Goal: Task Accomplishment & Management: Use online tool/utility

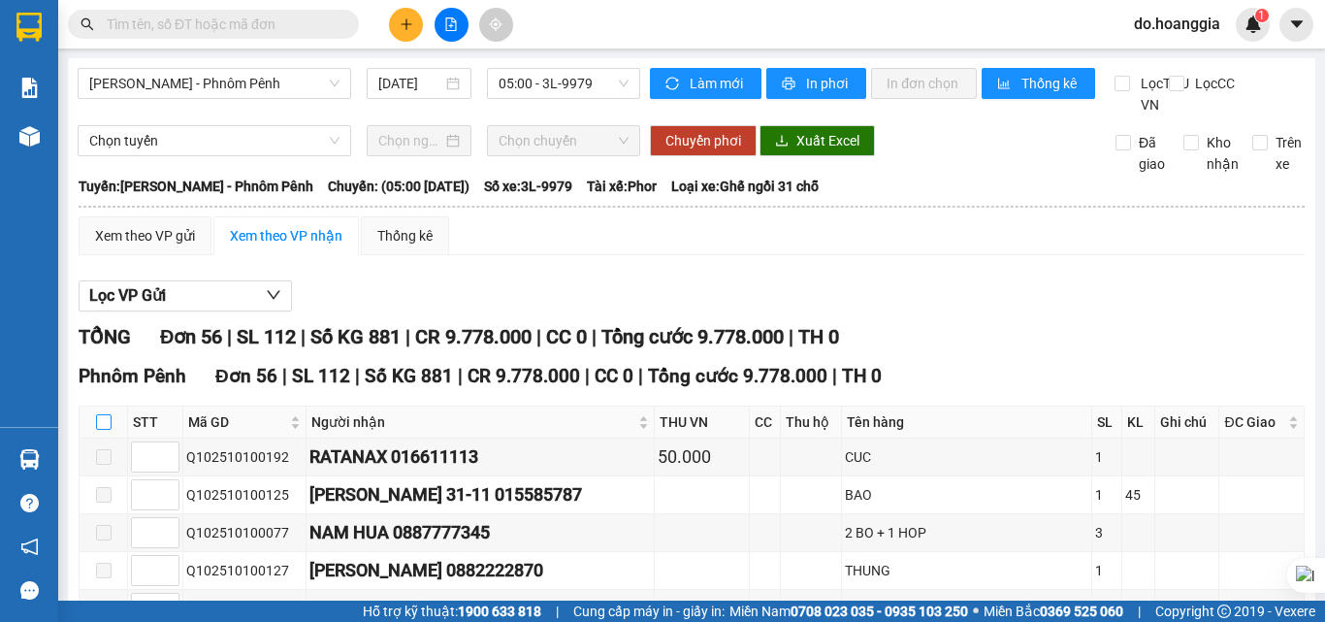
click at [100, 430] on input "checkbox" at bounding box center [104, 422] width 16 height 16
checkbox input "true"
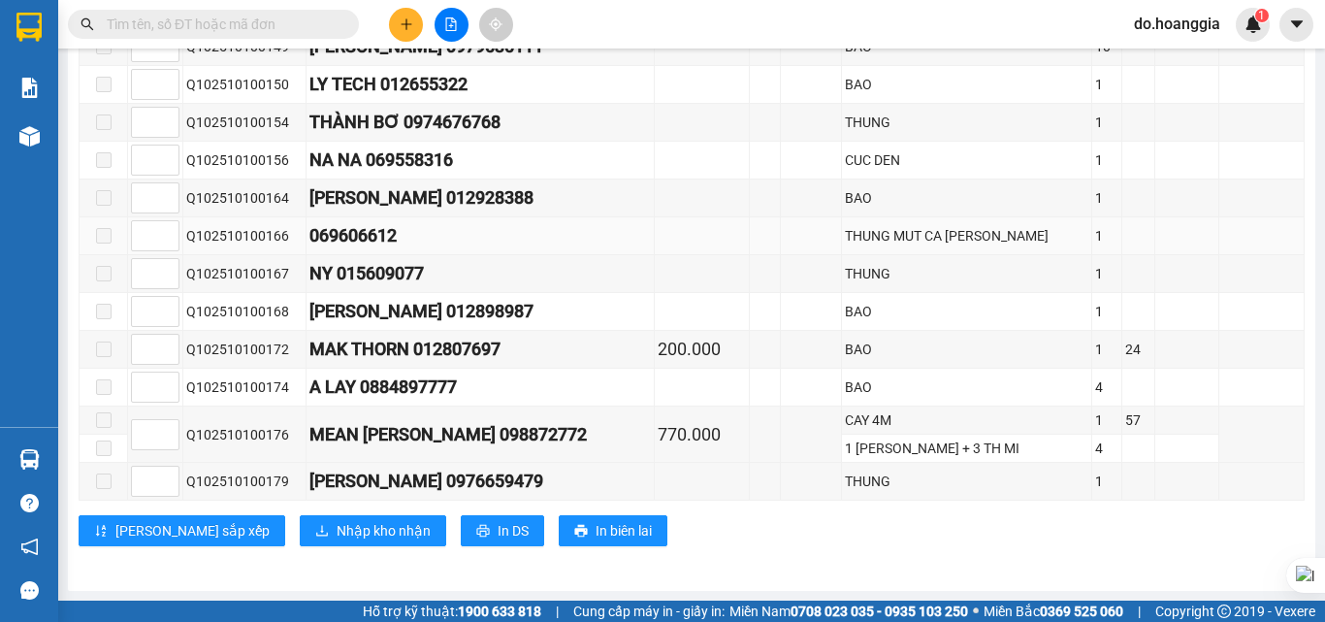
scroll to position [2096, 0]
click at [336, 528] on span "Nhập kho nhận" at bounding box center [383, 530] width 94 height 21
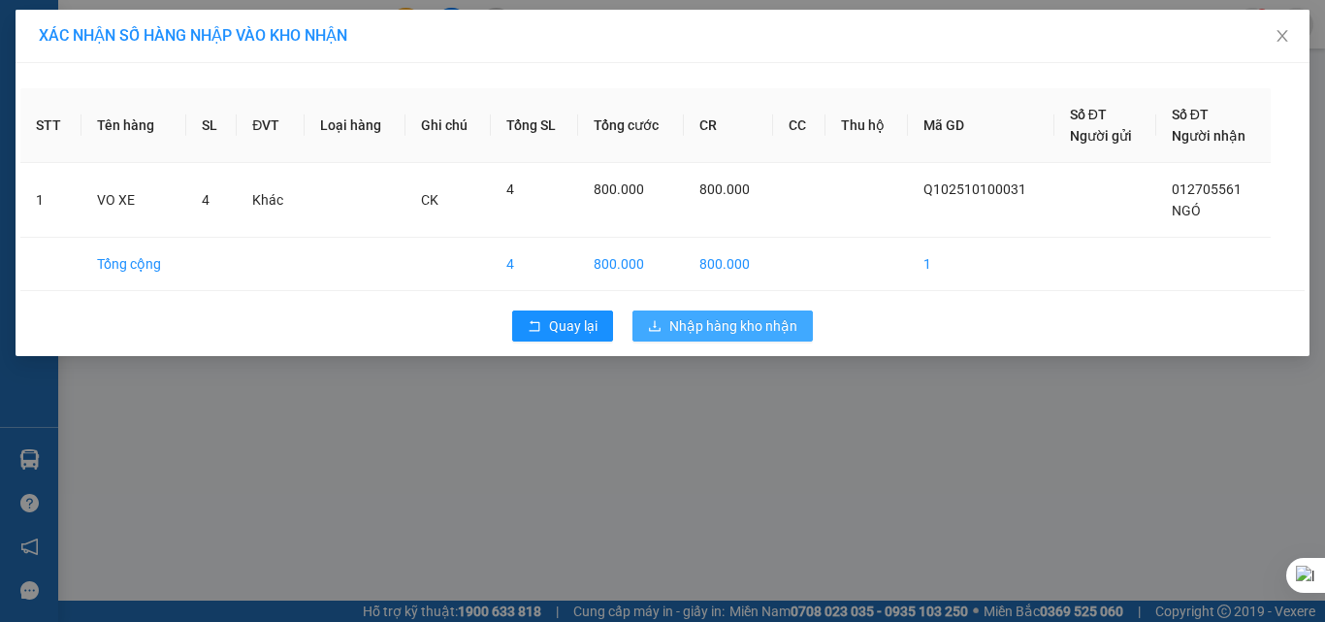
click at [764, 323] on span "Nhập hàng kho nhận" at bounding box center [733, 325] width 128 height 21
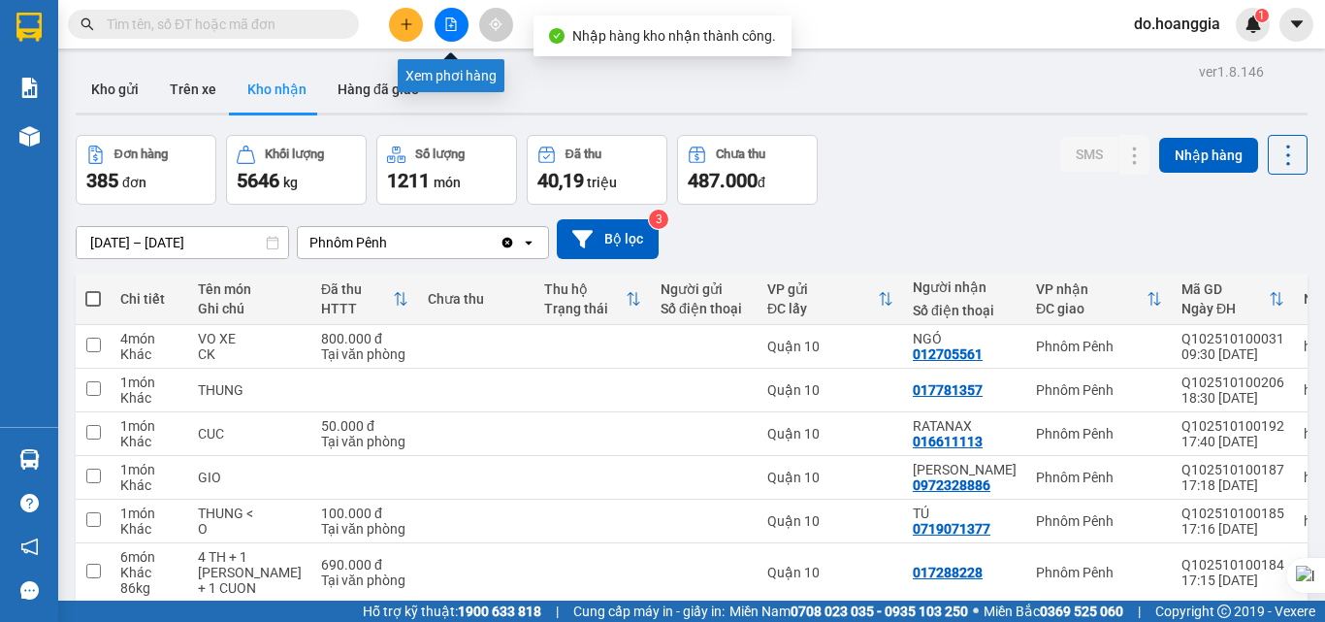
click at [457, 25] on icon "file-add" at bounding box center [451, 24] width 14 height 14
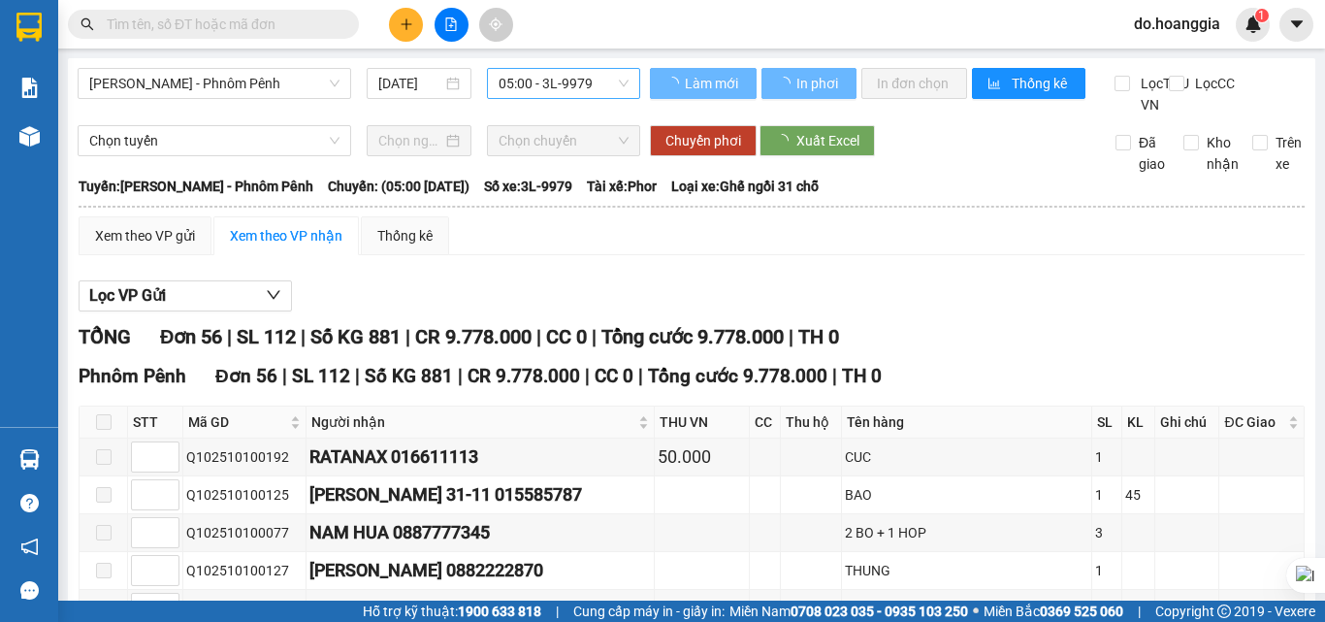
click at [590, 86] on span "05:00 - 3L-9979" at bounding box center [563, 83] width 130 height 29
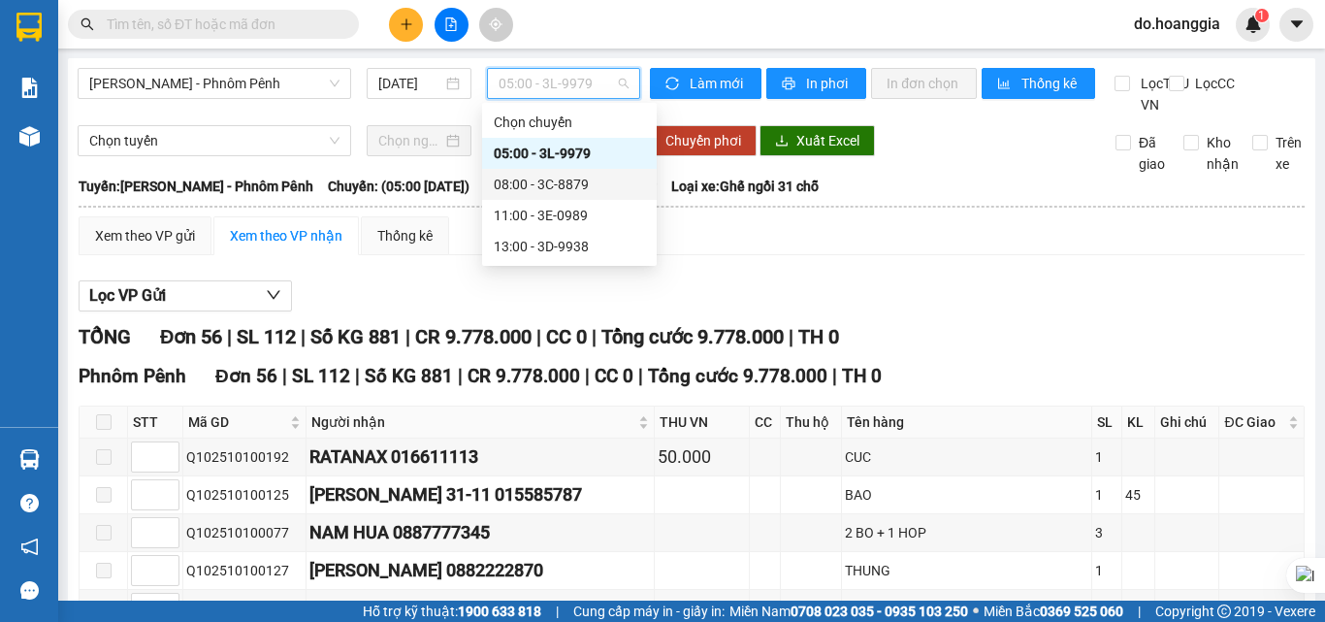
click at [582, 176] on div "08:00 - 3C-8879" at bounding box center [569, 184] width 151 height 21
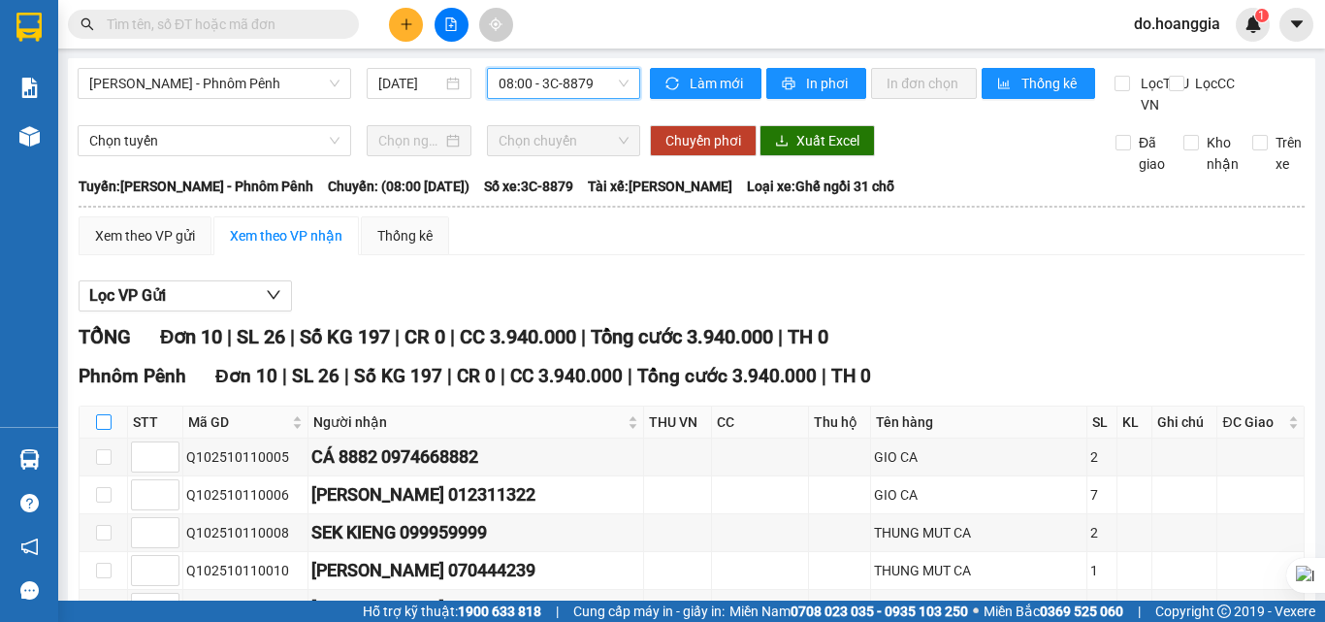
click at [109, 430] on input "checkbox" at bounding box center [104, 422] width 16 height 16
checkbox input "true"
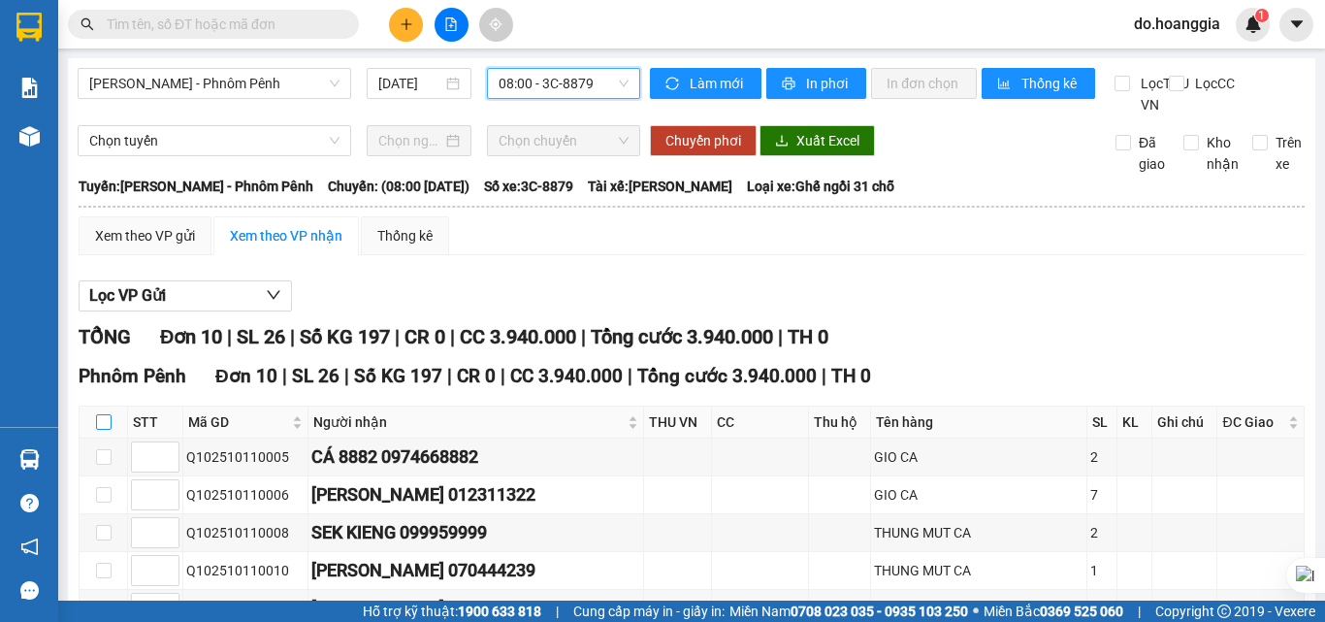
checkbox input "true"
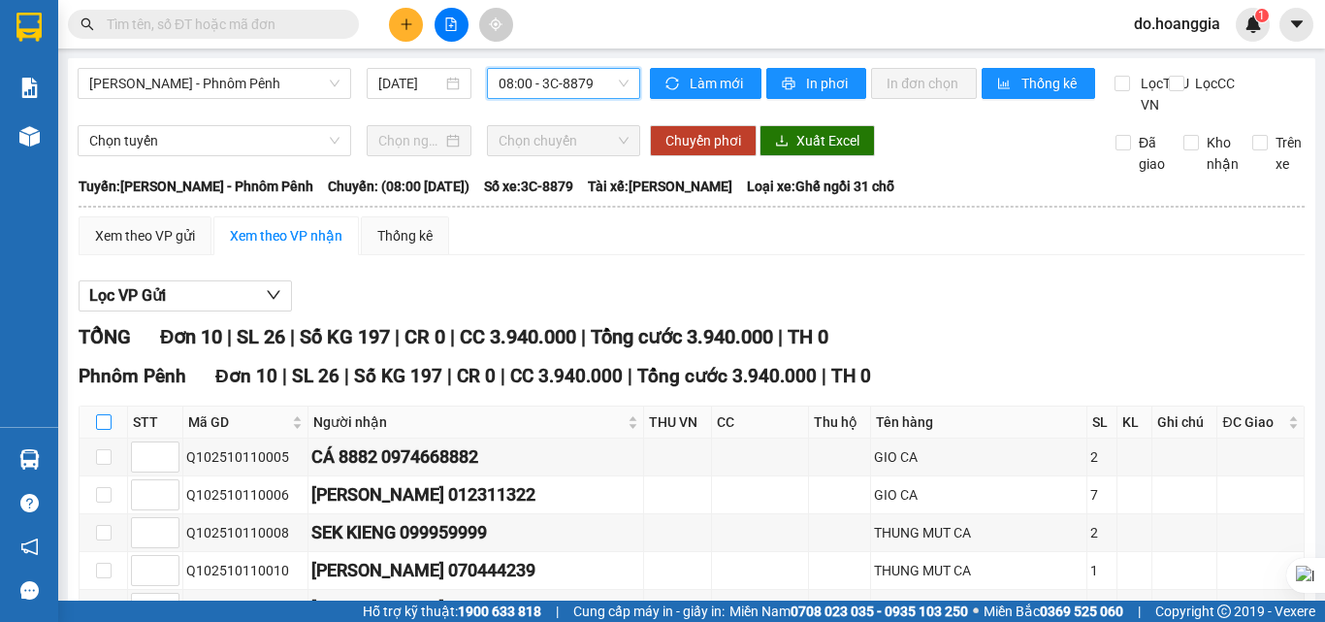
checkbox input "true"
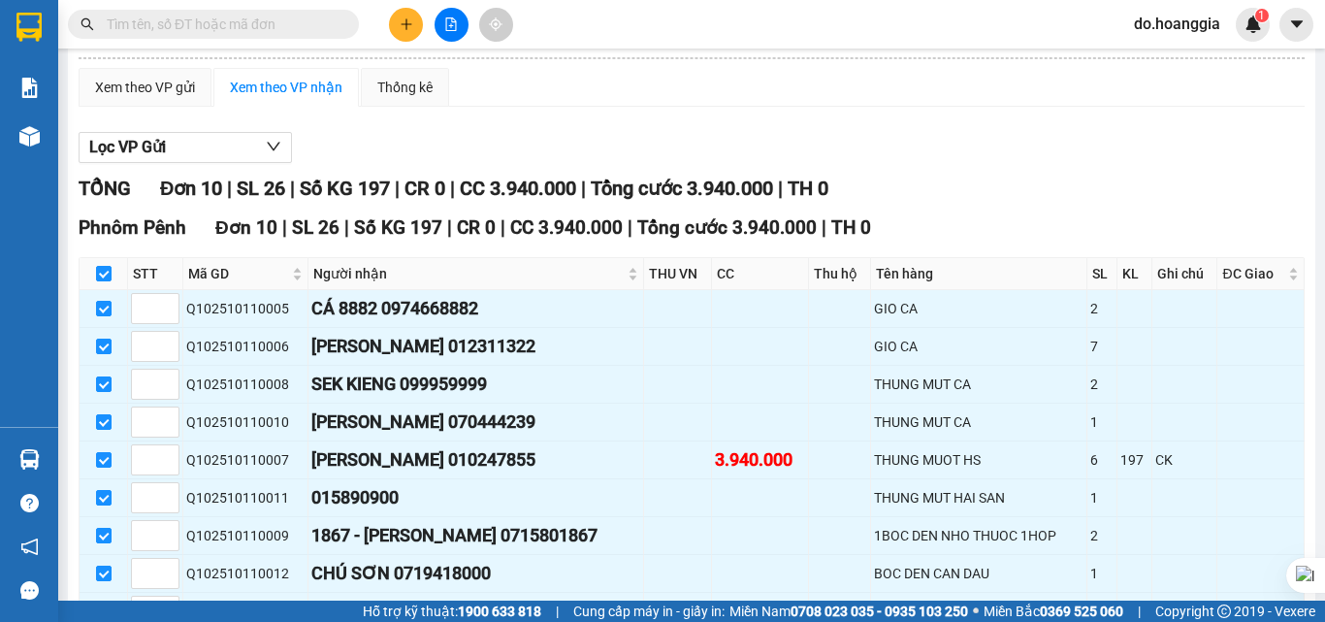
scroll to position [337, 0]
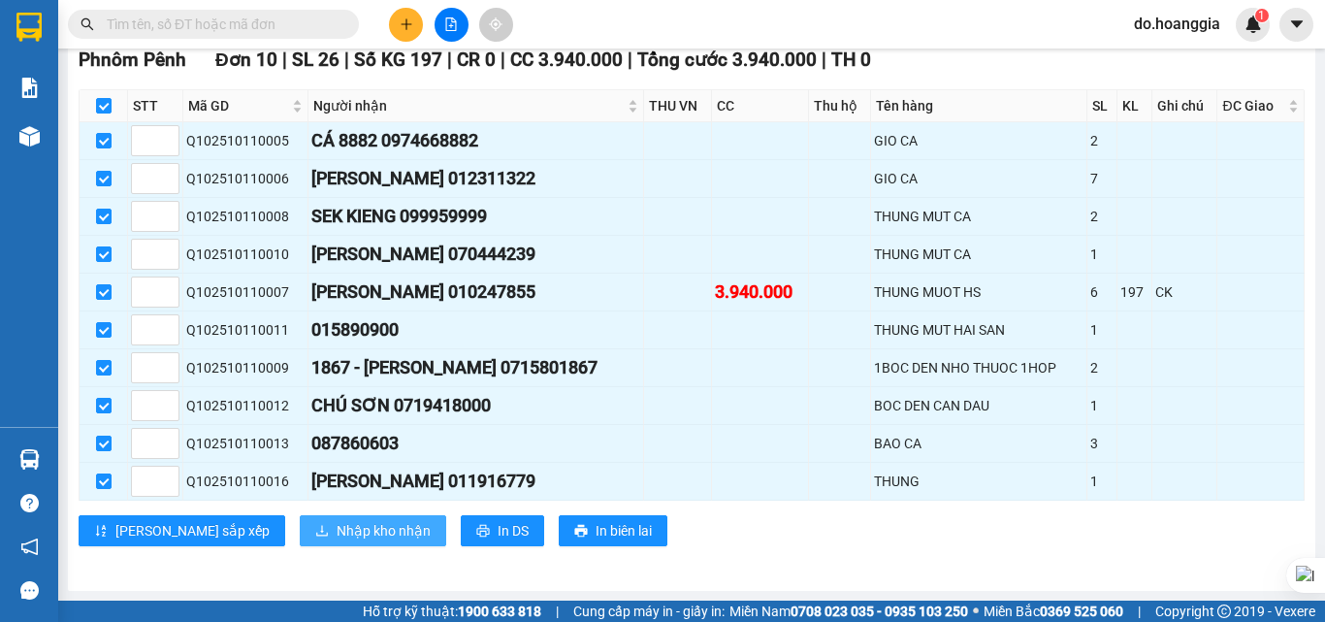
click at [336, 530] on span "Nhập kho nhận" at bounding box center [383, 530] width 94 height 21
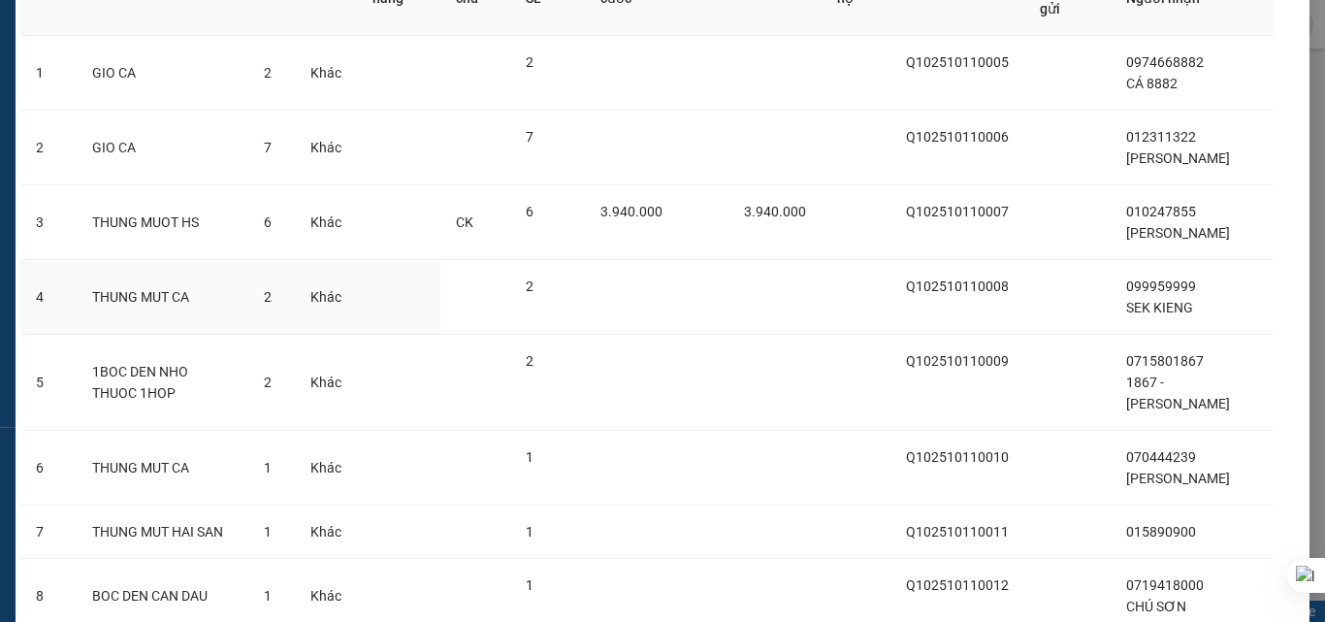
scroll to position [430, 0]
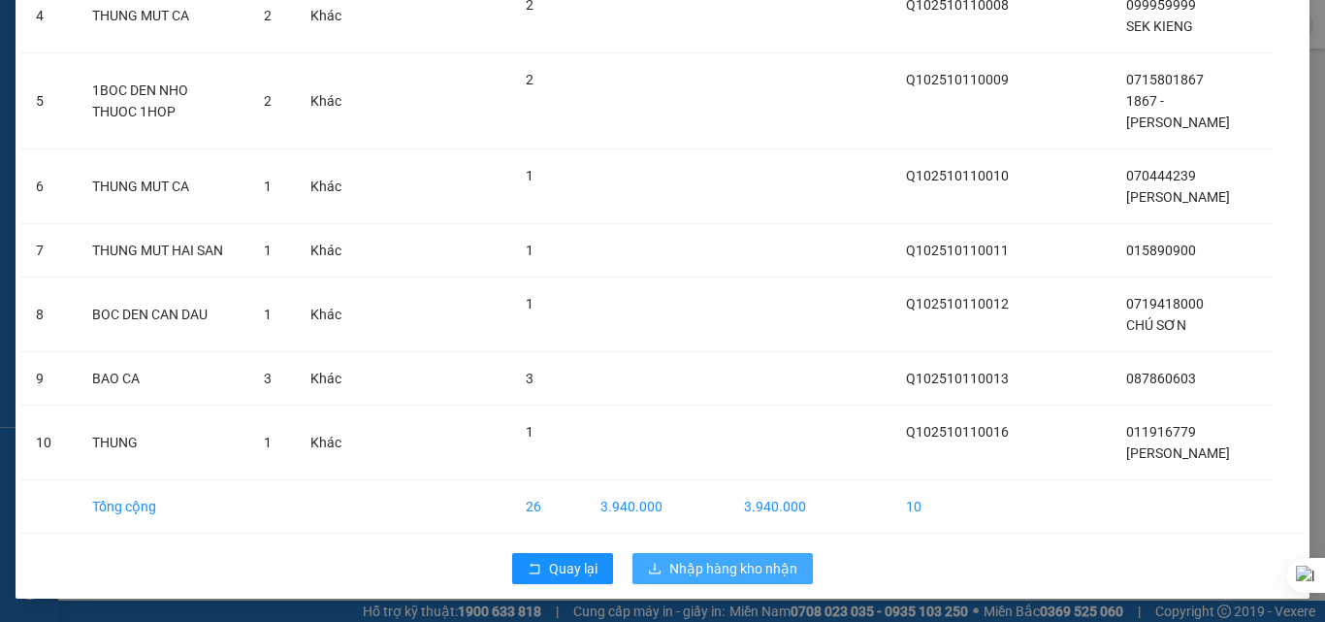
click at [669, 576] on span "Nhập hàng kho nhận" at bounding box center [733, 568] width 128 height 21
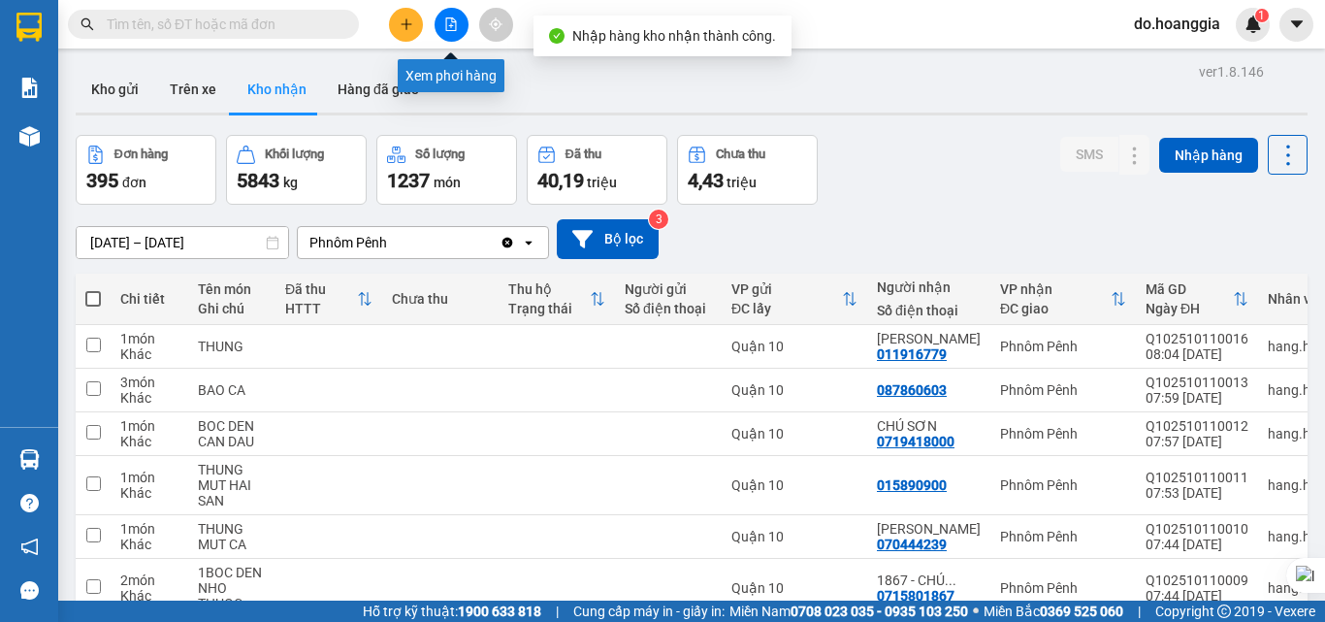
click at [453, 29] on icon "file-add" at bounding box center [451, 24] width 14 height 14
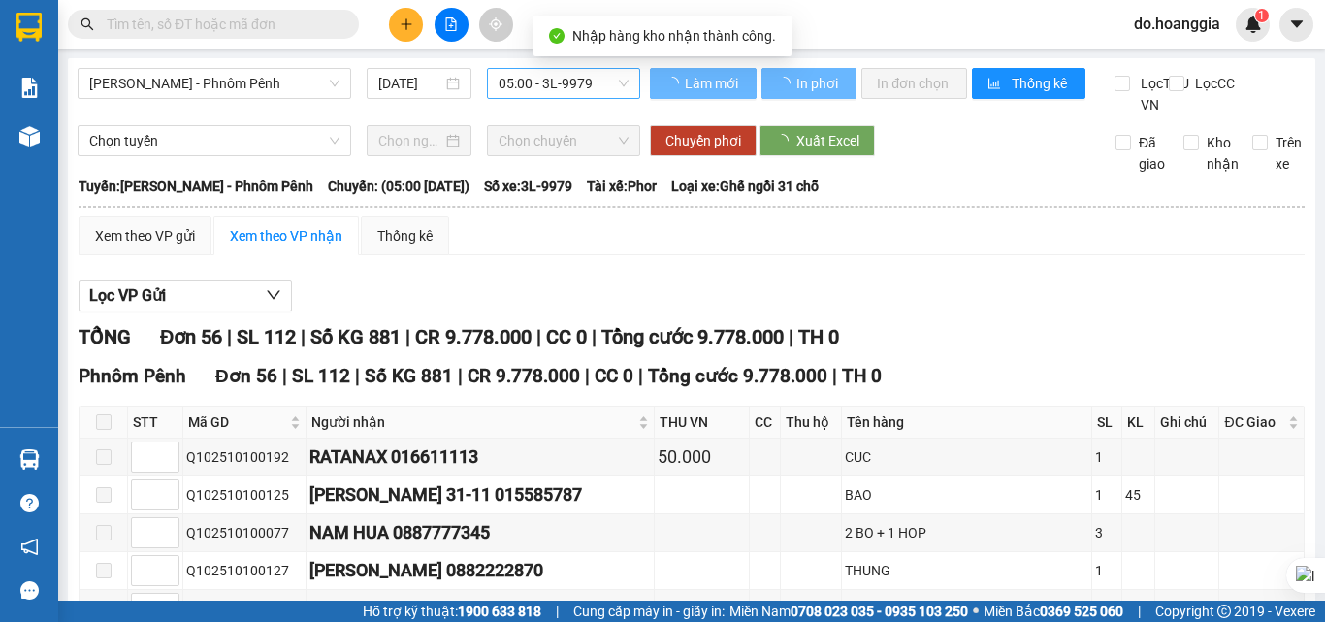
click at [596, 82] on span "05:00 - 3L-9979" at bounding box center [563, 83] width 130 height 29
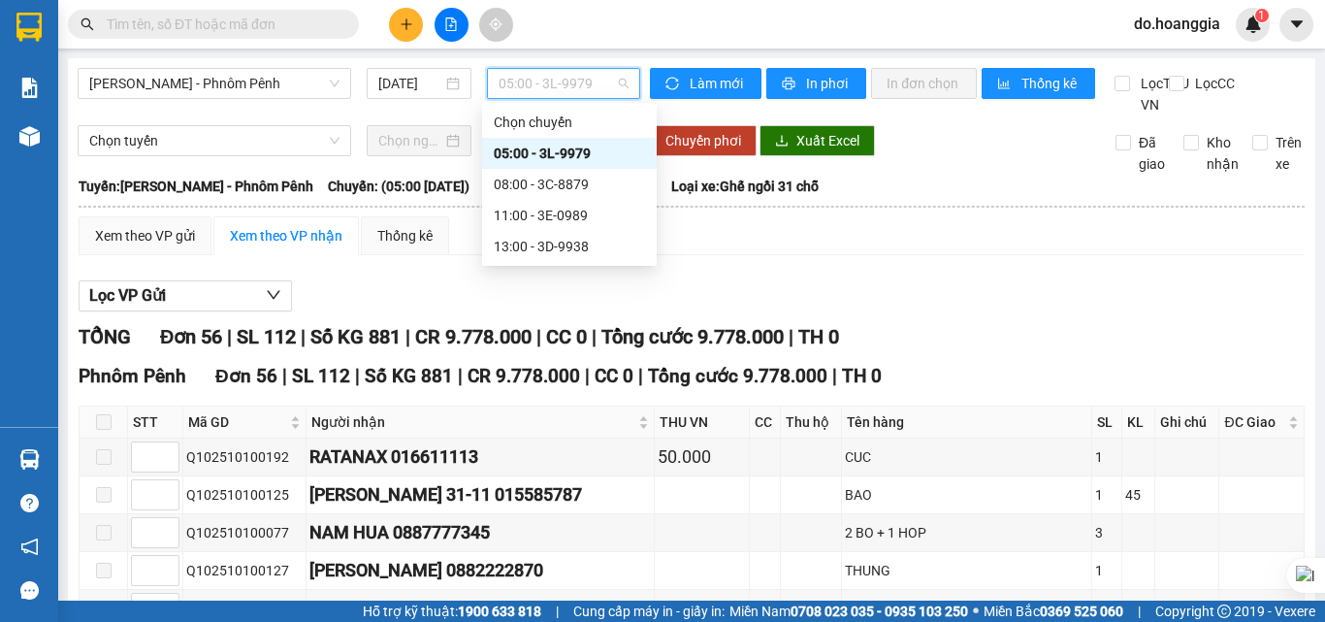
click at [586, 146] on div "05:00 - 3L-9979" at bounding box center [569, 153] width 151 height 21
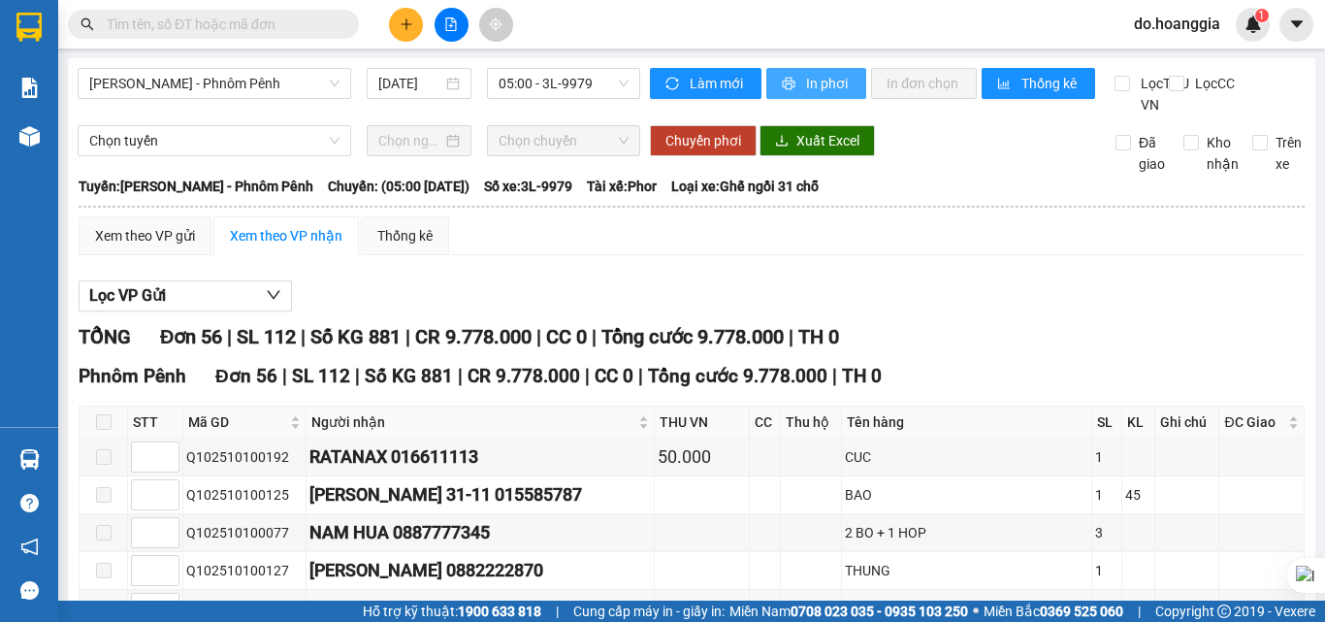
click at [818, 85] on span "In phơi" at bounding box center [828, 83] width 45 height 21
click at [597, 83] on span "05:00 - 3L-9979" at bounding box center [563, 83] width 130 height 29
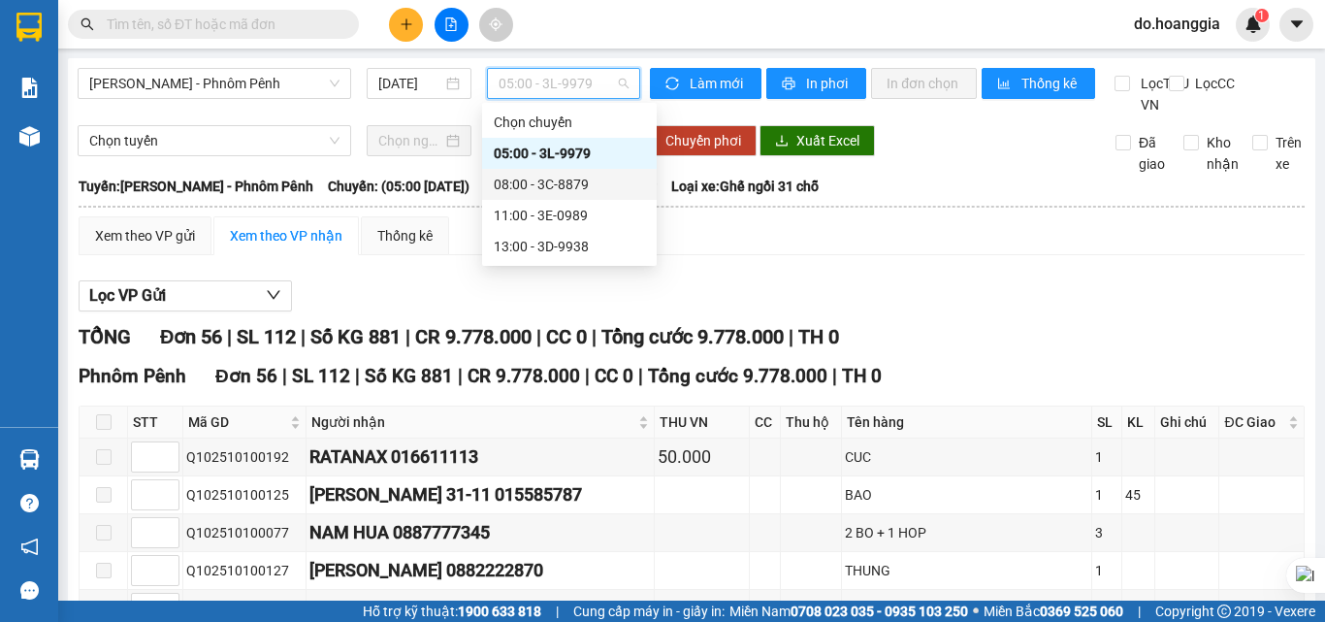
click at [572, 176] on div "08:00 - 3C-8879" at bounding box center [569, 184] width 151 height 21
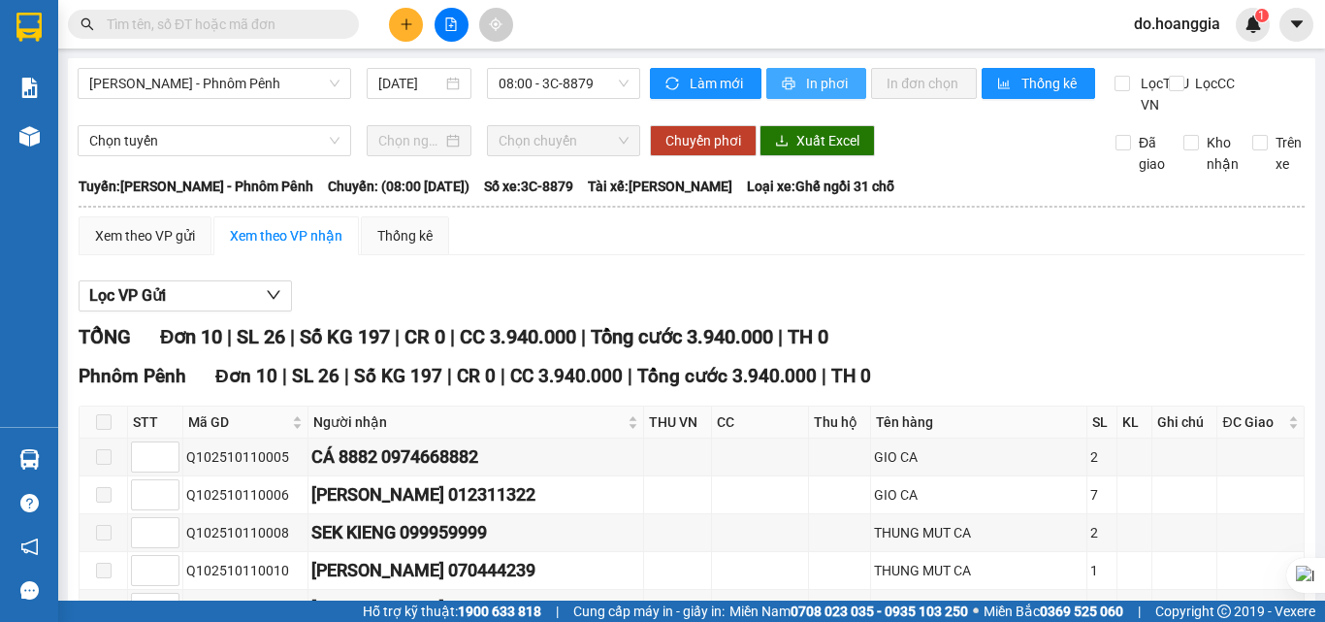
click at [817, 81] on span "In phơi" at bounding box center [828, 83] width 45 height 21
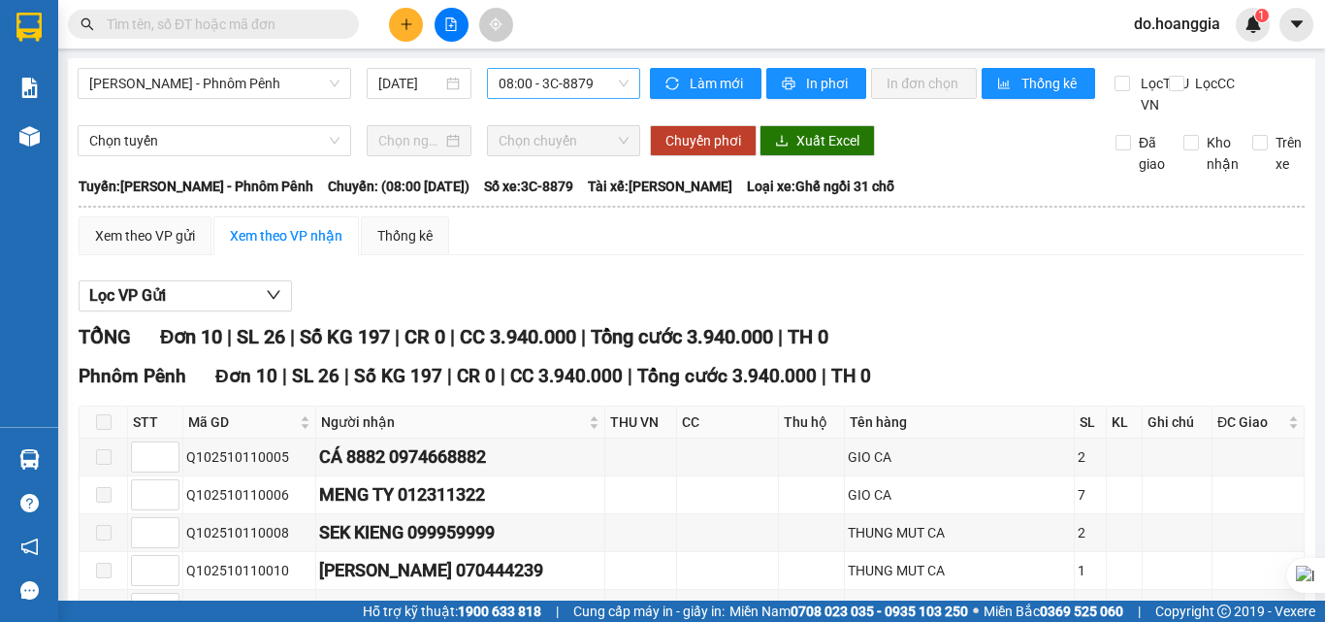
click at [572, 90] on span "08:00 - 3C-8879" at bounding box center [563, 83] width 130 height 29
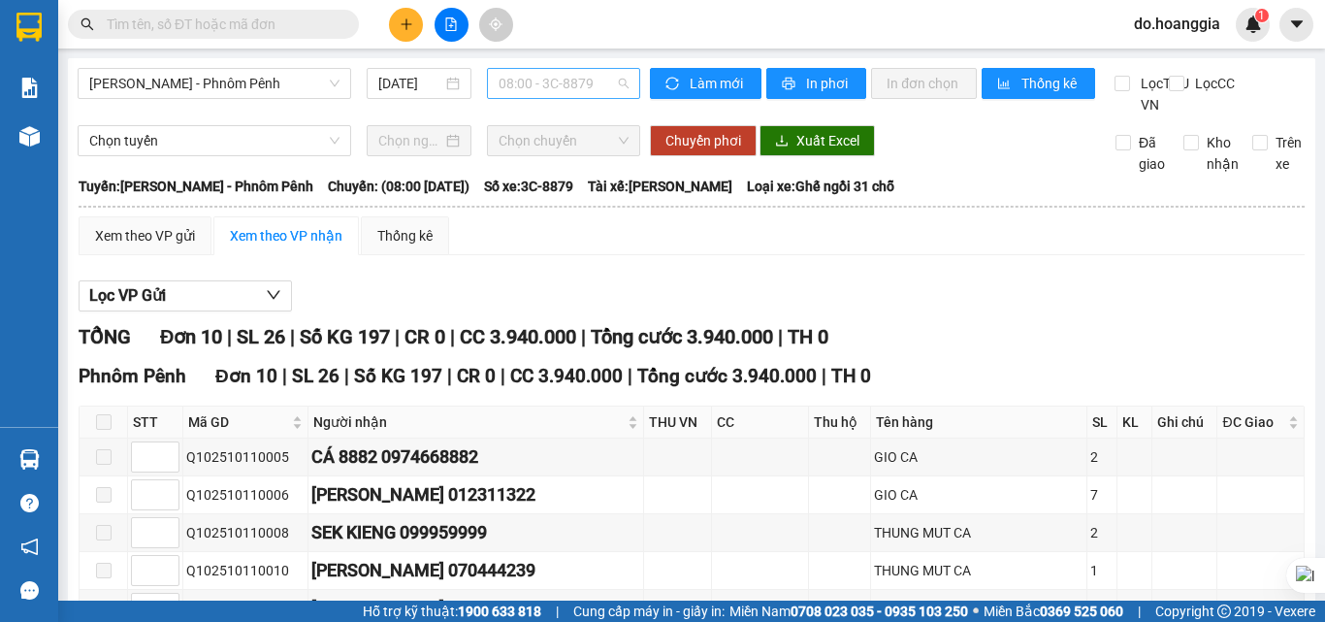
click at [566, 96] on span "08:00 - 3C-8879" at bounding box center [563, 83] width 130 height 29
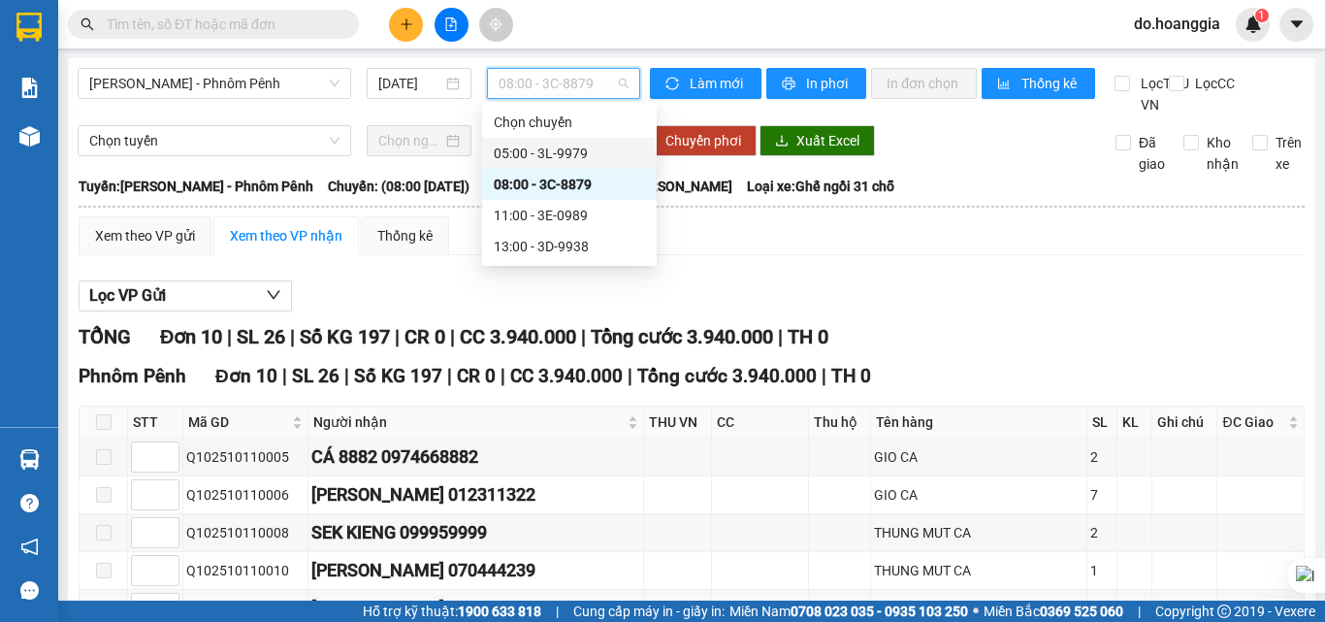
click at [580, 150] on div "05:00 - 3L-9979" at bounding box center [569, 153] width 151 height 21
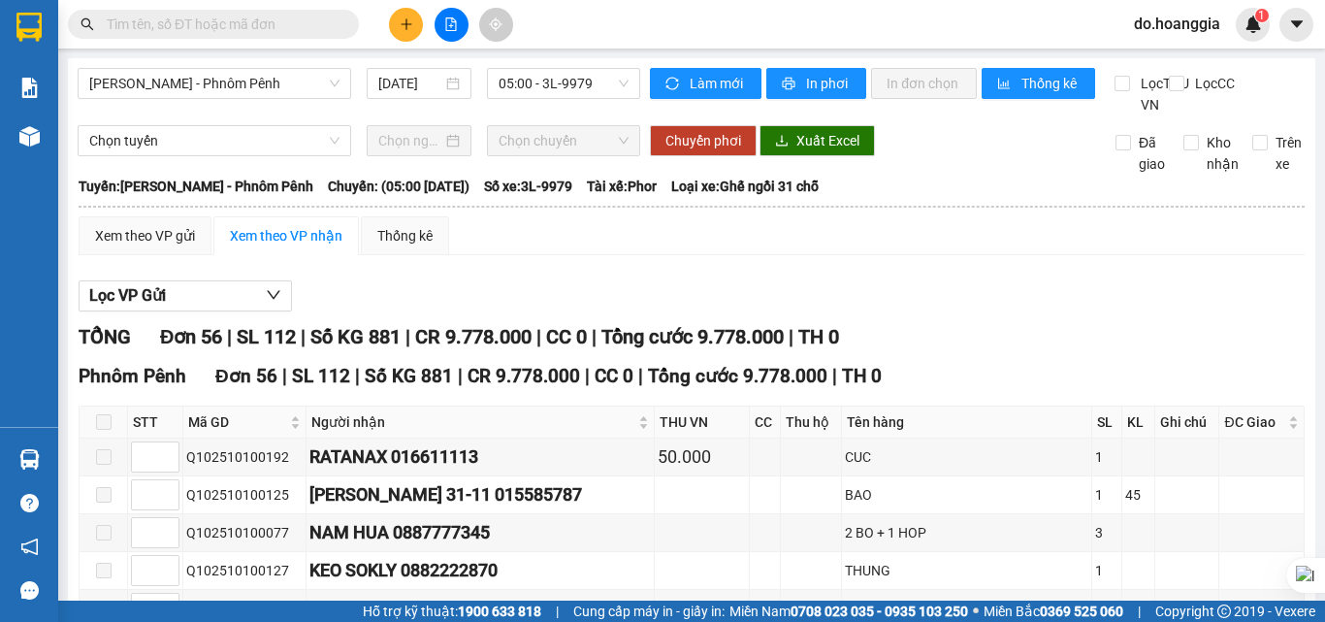
click at [272, 20] on input "text" at bounding box center [221, 24] width 229 height 21
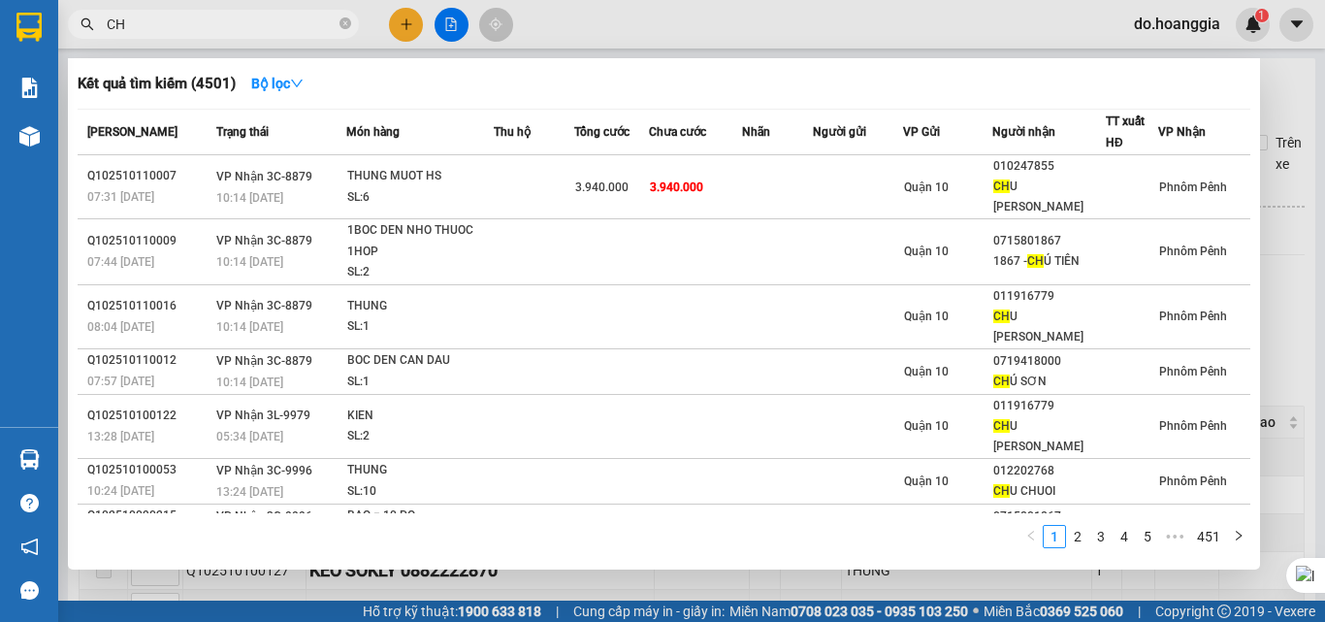
type input "C"
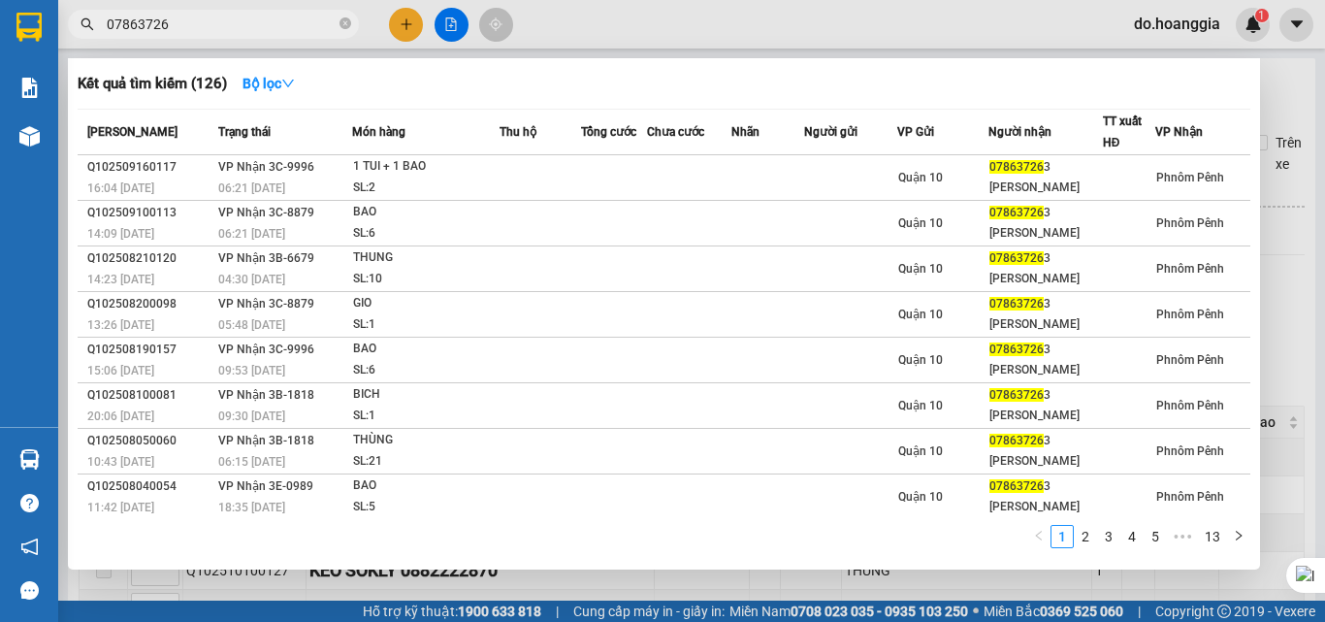
type input "078637263"
click at [345, 24] on icon "close-circle" at bounding box center [345, 23] width 12 height 12
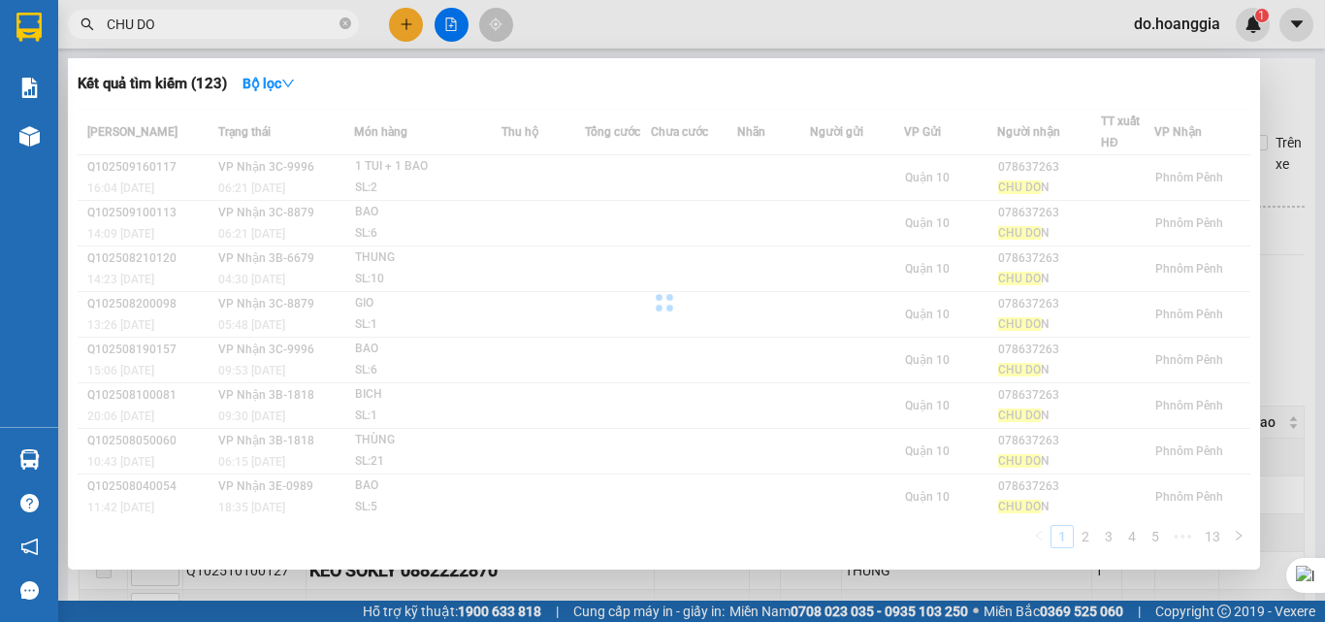
type input "CHU DON"
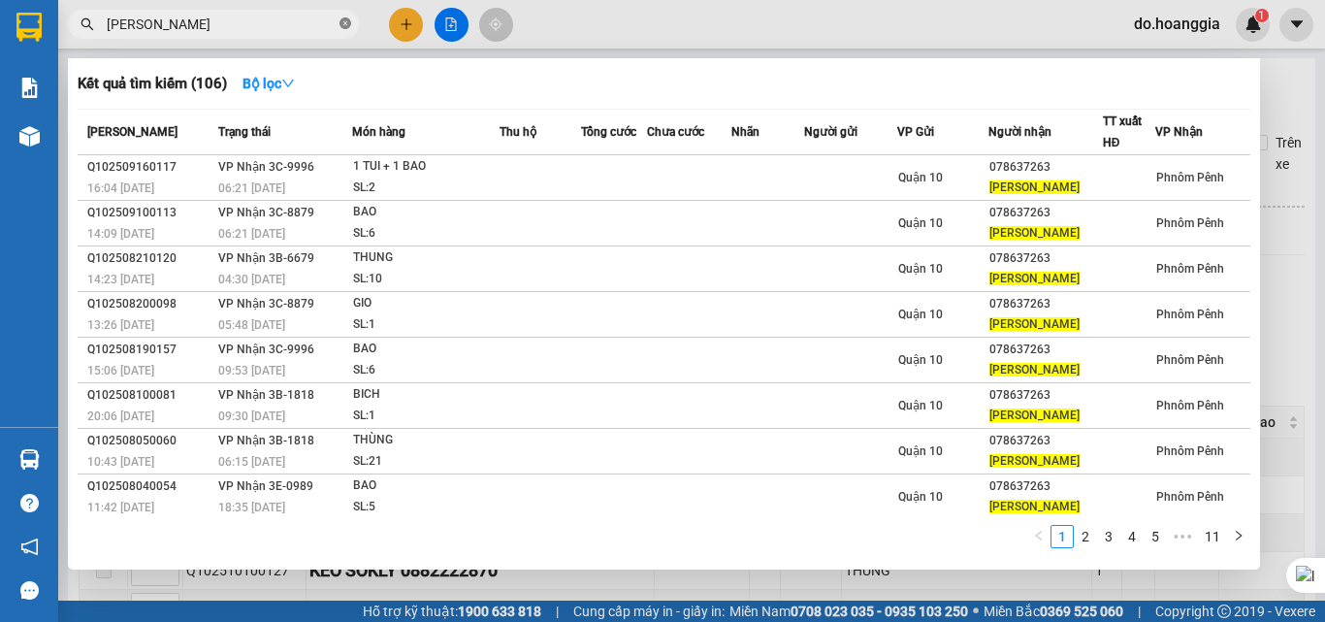
click at [340, 24] on icon "close-circle" at bounding box center [345, 23] width 12 height 12
